Goal: Task Accomplishment & Management: Manage account settings

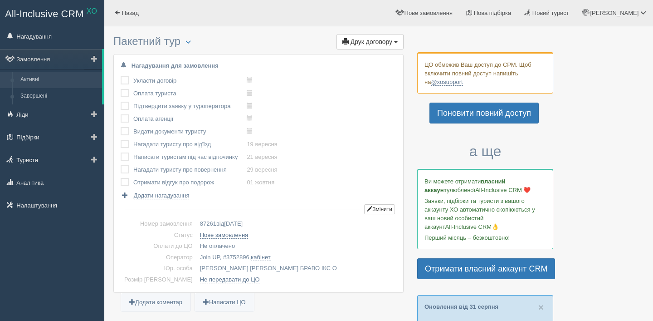
click at [32, 81] on link "Активні" at bounding box center [59, 80] width 86 height 16
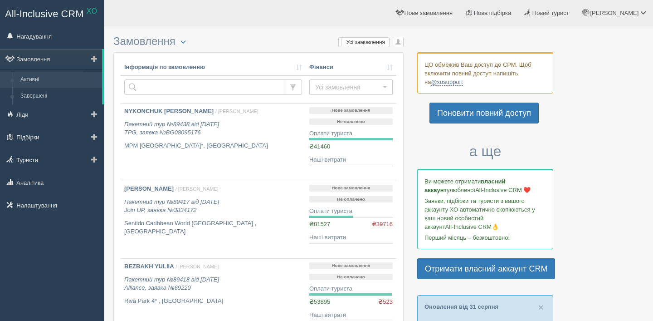
click at [65, 83] on link "Активні" at bounding box center [59, 80] width 86 height 16
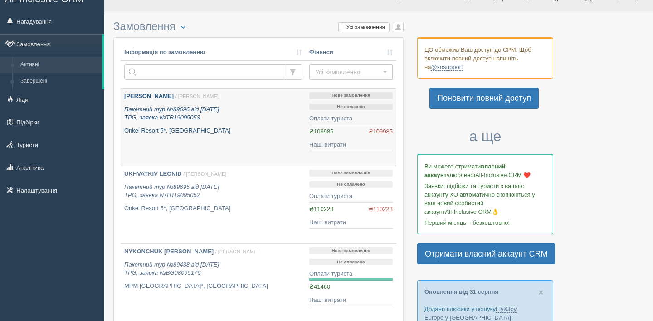
scroll to position [19, 0]
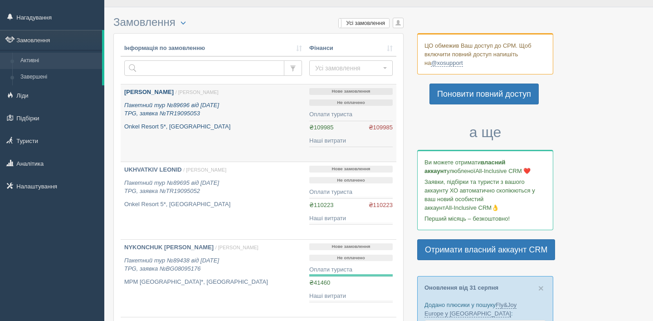
click at [175, 123] on p "Onkel Resort 5*, Туреччина" at bounding box center [213, 126] width 178 height 9
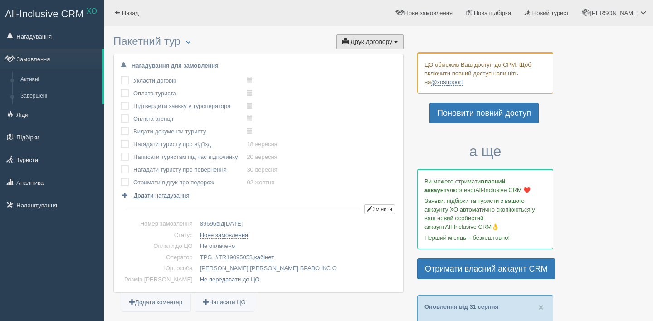
click at [366, 45] on button "Друк договору Друк" at bounding box center [369, 41] width 67 height 15
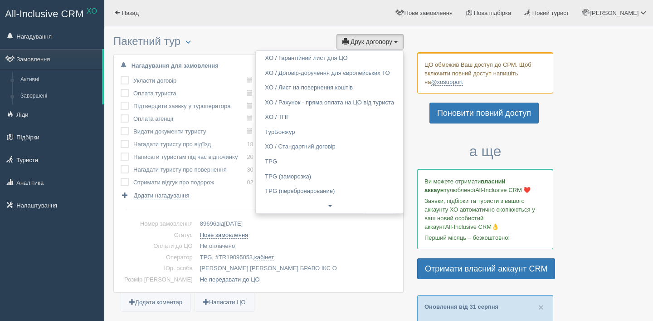
click at [280, 218] on td "89696 від 05.09.2025" at bounding box center [296, 223] width 200 height 11
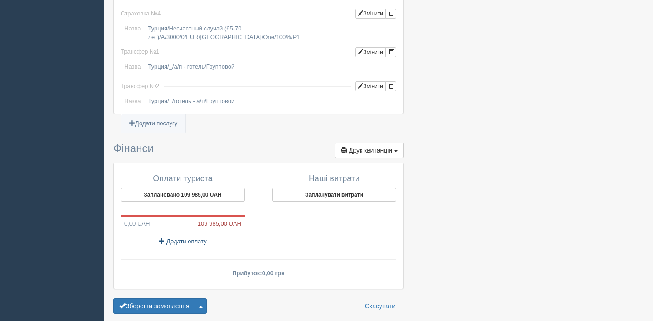
click at [177, 238] on span "Додати оплату" at bounding box center [186, 241] width 40 height 7
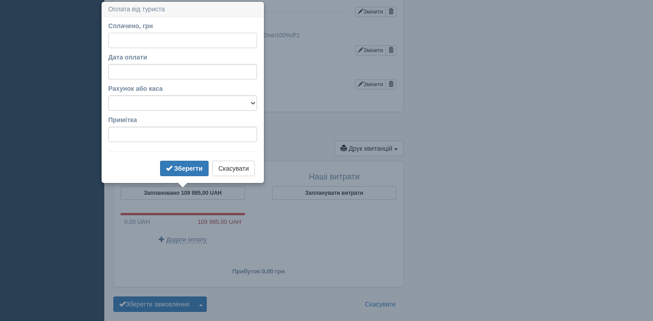
scroll to position [920, 0]
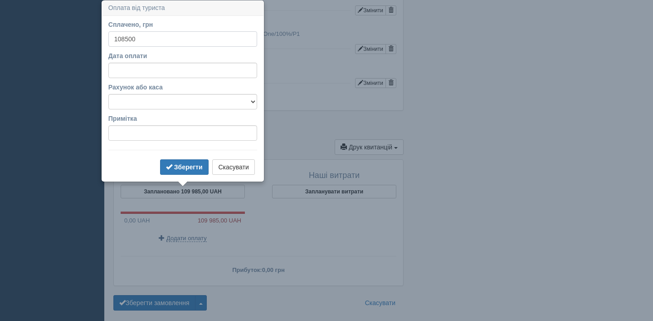
type input "108500"
click at [183, 178] on div "Сплачено, грн 108500 За курсом 1 Дата оплати Рахунок або каса Готівка Картка Ра…" at bounding box center [182, 98] width 161 height 165
click at [183, 165] on b "Зберегти" at bounding box center [188, 166] width 29 height 7
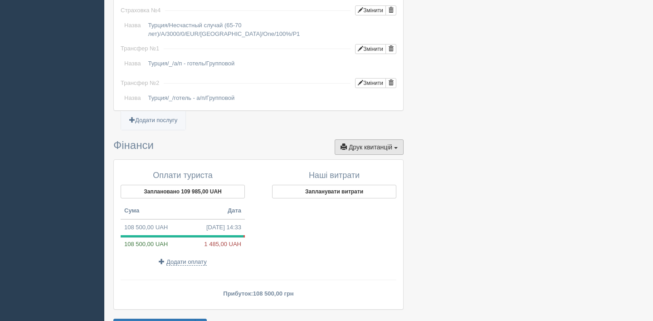
click at [381, 143] on span "Друк квитанцій" at bounding box center [371, 146] width 44 height 7
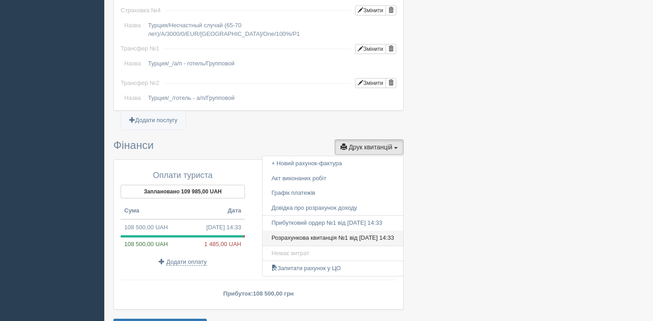
click at [359, 230] on link "Розрахункова квитанція №1 від 05.09.2025 14:33" at bounding box center [333, 237] width 141 height 15
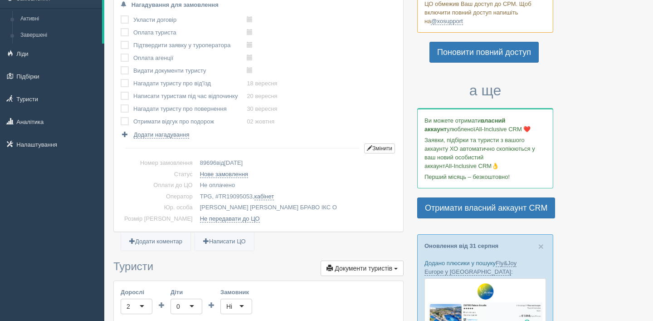
scroll to position [0, 0]
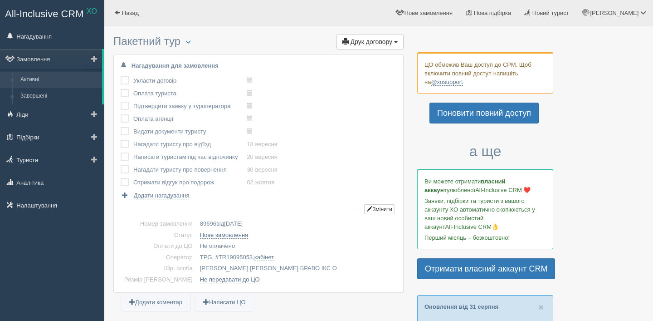
click at [43, 77] on link "Активні" at bounding box center [59, 80] width 86 height 16
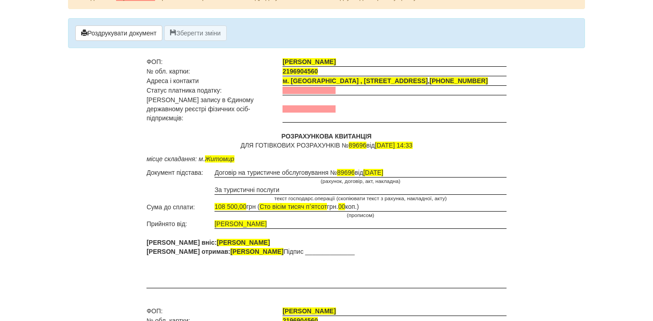
scroll to position [28, 0]
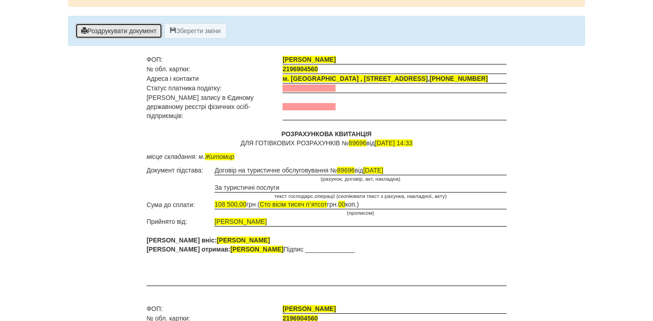
click at [94, 29] on button "Роздрукувати документ" at bounding box center [118, 30] width 87 height 15
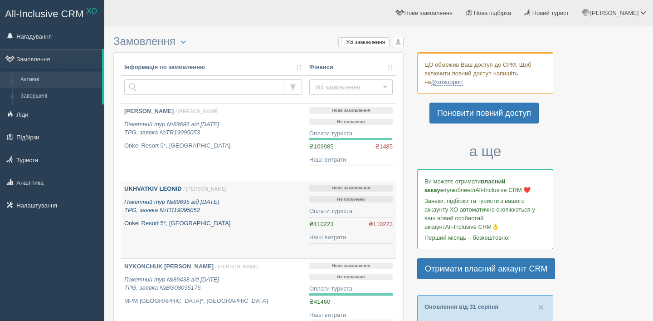
click at [181, 210] on icon "Пакетний тур №89695 від 05.09.2025 TPG, заявка №TR19095052" at bounding box center [171, 205] width 95 height 15
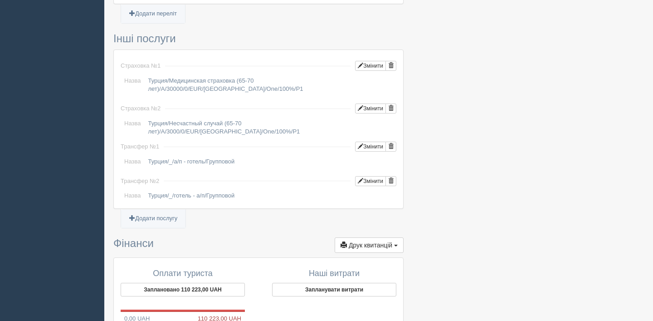
scroll to position [871, 0]
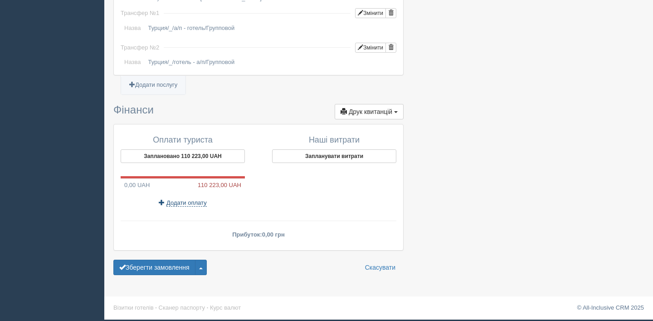
click at [185, 206] on span "Додати оплату" at bounding box center [186, 202] width 40 height 7
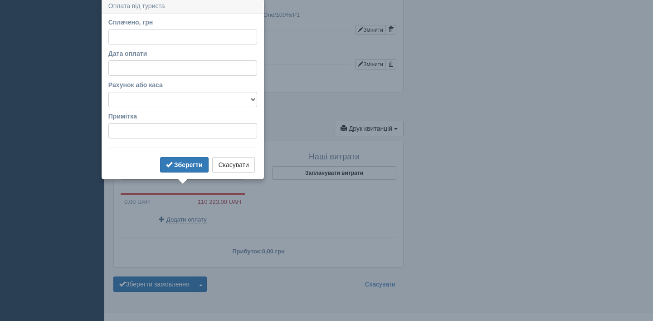
scroll to position [852, 0]
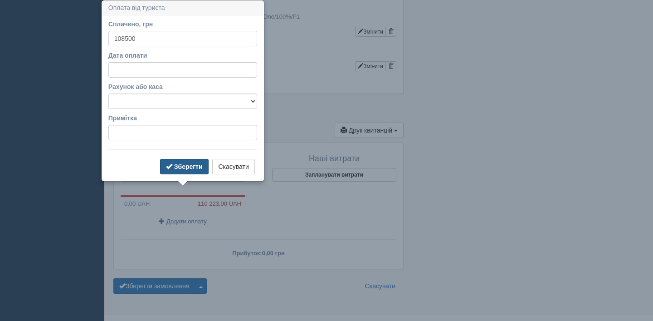
type input "108500"
click at [190, 165] on b "Зберегти" at bounding box center [188, 166] width 29 height 7
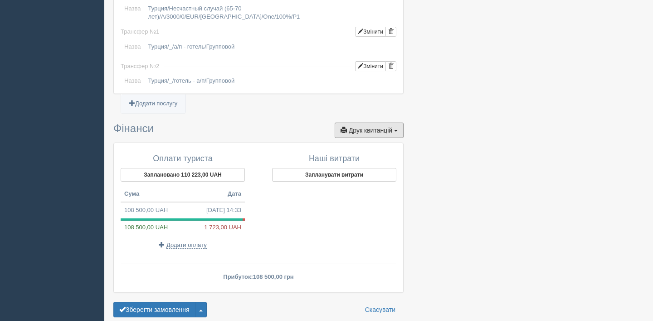
click at [363, 132] on span "Друк квитанцій" at bounding box center [371, 130] width 44 height 7
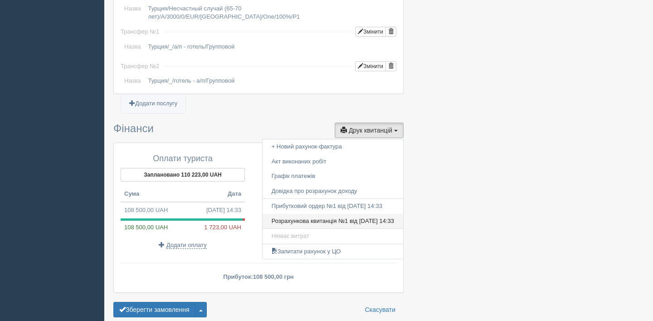
click at [350, 221] on link "Розрахункова квитанція №1 від 05.09.2025 14:33" at bounding box center [333, 221] width 141 height 15
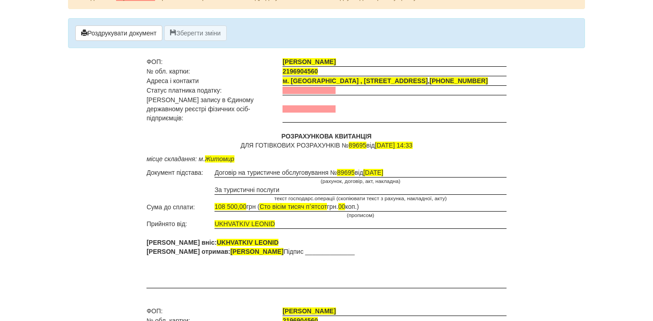
scroll to position [31, 0]
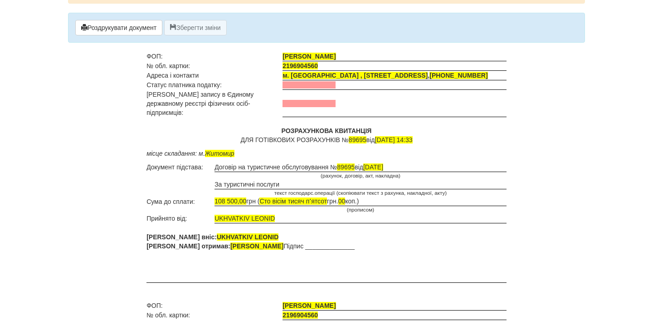
click at [98, 17] on div "Роздрукувати документ Зберегти зміни" at bounding box center [326, 28] width 517 height 30
click at [102, 36] on div "Роздрукувати документ Зберегти зміни" at bounding box center [326, 28] width 517 height 30
click at [102, 24] on button "Роздрукувати документ" at bounding box center [118, 27] width 87 height 15
